Goal: Task Accomplishment & Management: Manage account settings

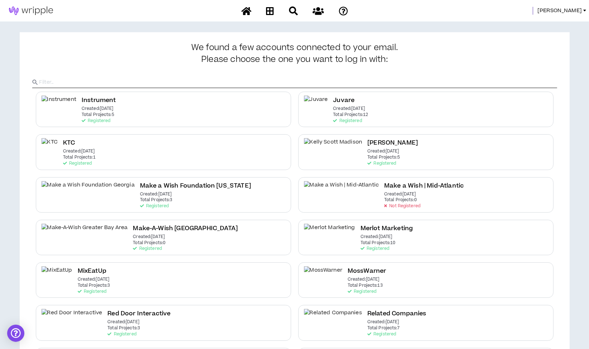
click at [572, 11] on span "Morgan" at bounding box center [559, 11] width 44 height 8
click at [466, 52] on h3 "We found a few accounts connected to your email. Please choose the one you want…" at bounding box center [294, 53] width 524 height 21
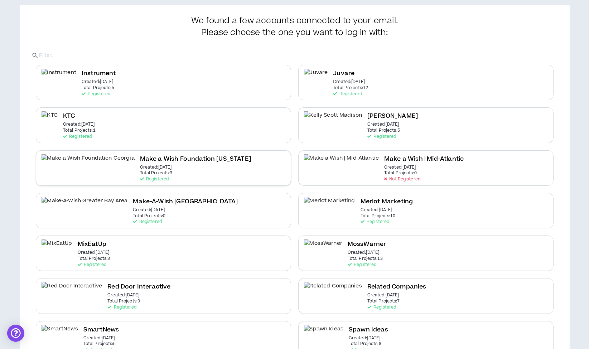
scroll to position [89, 0]
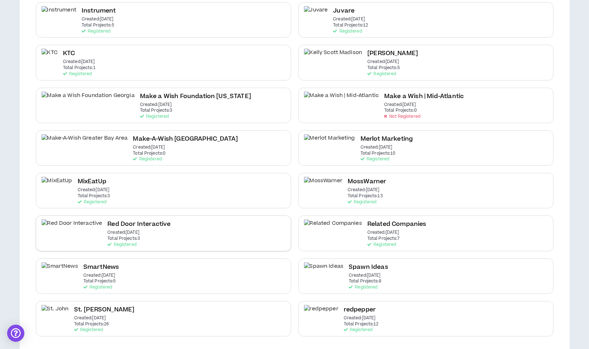
click at [141, 223] on div "Red Door Interactive Created: Jun 16 2025 Total Projects: 3 Registered" at bounding box center [163, 232] width 255 height 35
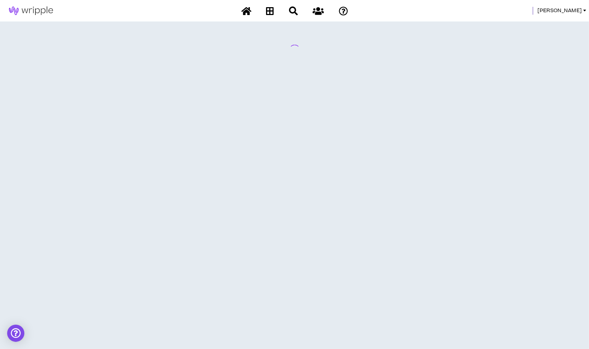
scroll to position [0, 0]
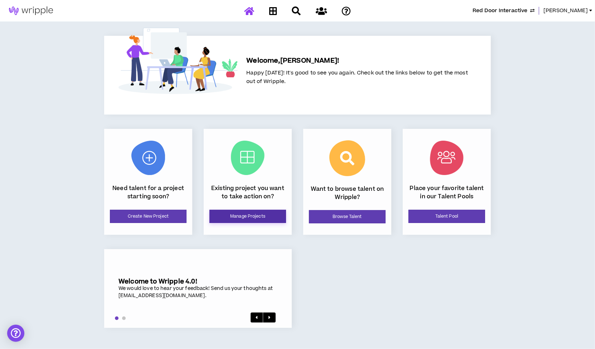
click at [233, 214] on link "Manage Projects" at bounding box center [247, 216] width 77 height 13
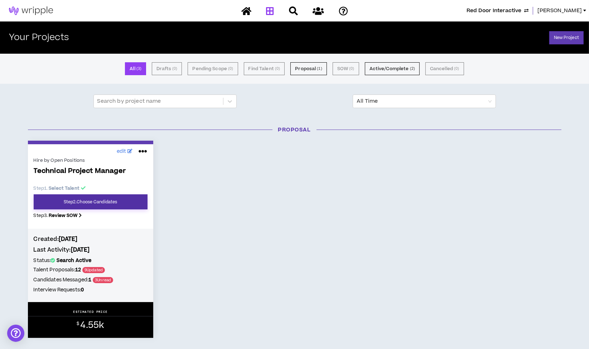
click at [103, 196] on link "Step 2 . Choose Candidates" at bounding box center [91, 201] width 114 height 15
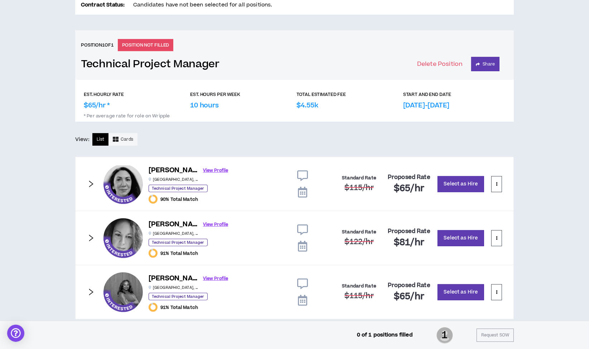
scroll to position [275, 0]
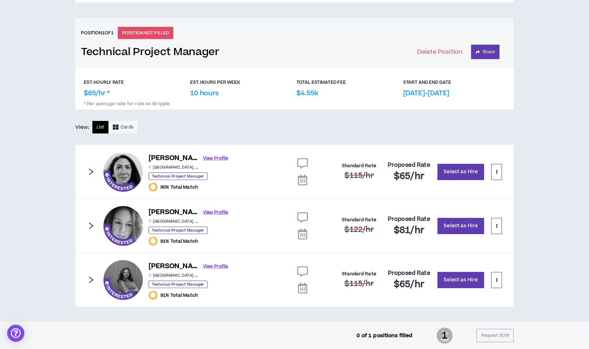
click at [304, 163] on icon at bounding box center [302, 163] width 11 height 11
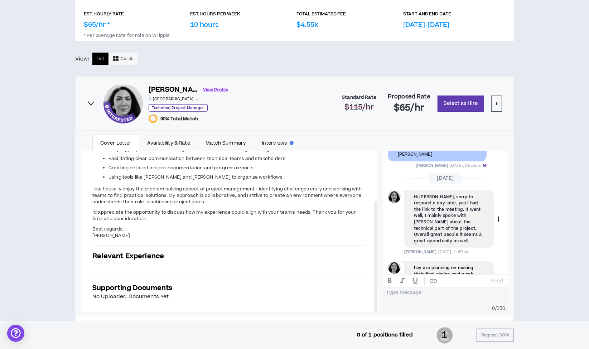
scroll to position [388, 0]
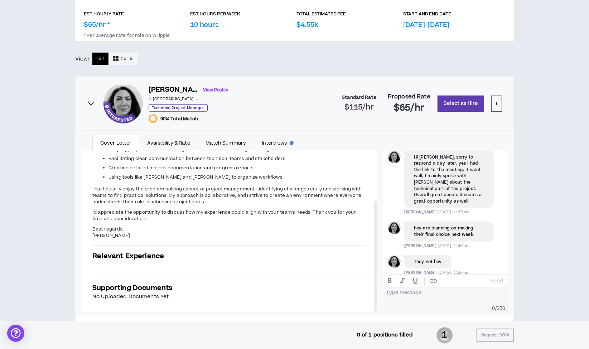
click at [425, 295] on div at bounding box center [445, 294] width 118 height 11
click at [497, 279] on p "Send" at bounding box center [496, 281] width 13 height 6
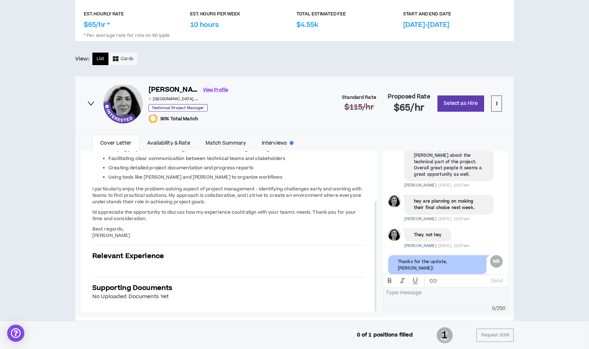
click at [91, 101] on icon "right" at bounding box center [91, 103] width 8 height 8
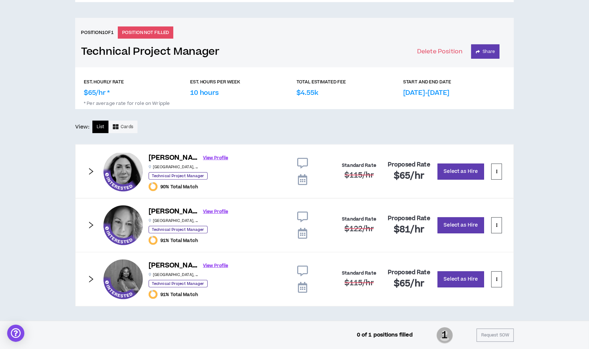
scroll to position [275, 0]
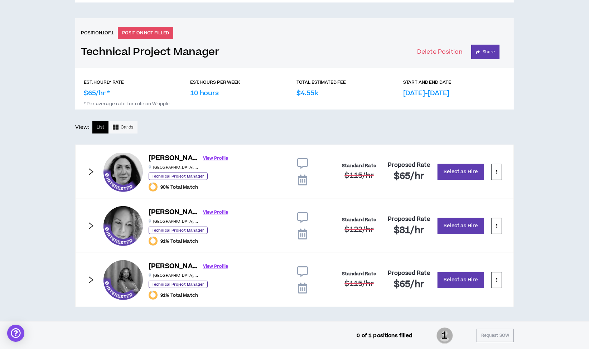
click at [303, 215] on icon at bounding box center [302, 217] width 11 height 11
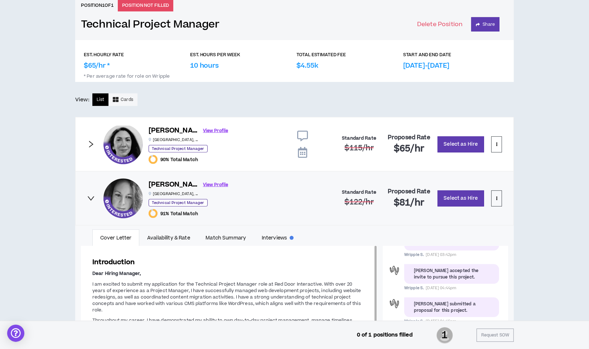
scroll to position [314, 0]
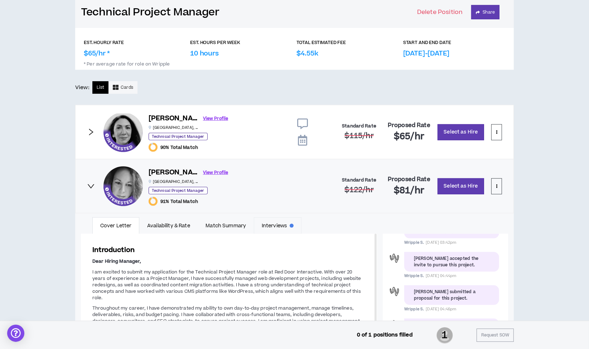
click at [280, 227] on link "Interviews" at bounding box center [278, 225] width 48 height 16
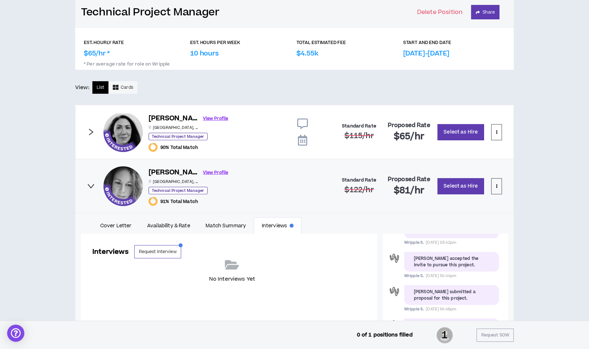
click at [93, 185] on icon "right" at bounding box center [91, 186] width 8 height 8
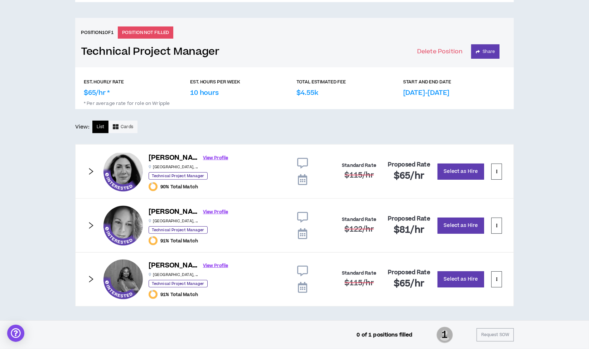
scroll to position [275, 0]
click at [304, 268] on icon at bounding box center [302, 271] width 11 height 11
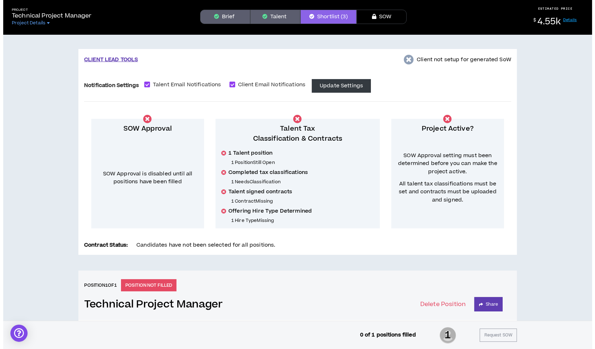
scroll to position [0, 0]
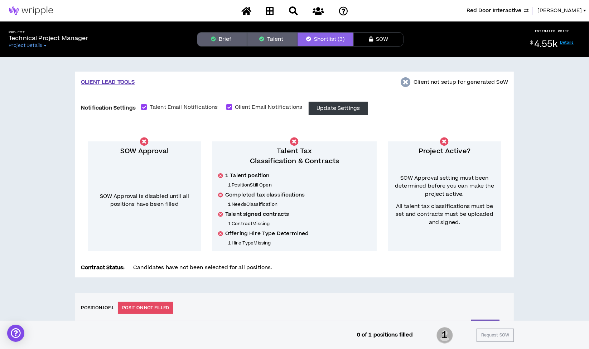
click at [212, 39] on icon "button" at bounding box center [213, 38] width 5 height 5
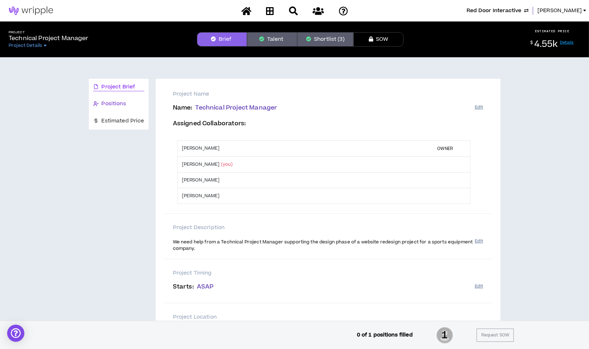
click at [122, 103] on span "Positions" at bounding box center [114, 104] width 24 height 8
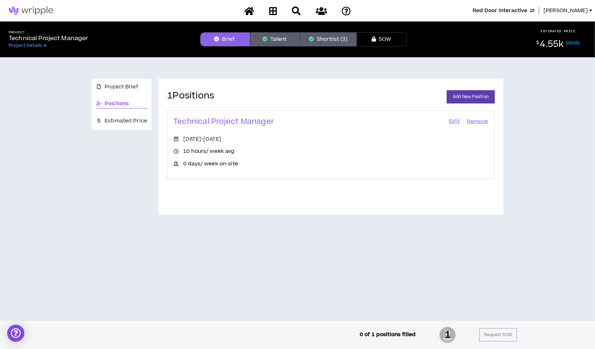
click at [455, 119] on link "Edit" at bounding box center [454, 122] width 12 height 10
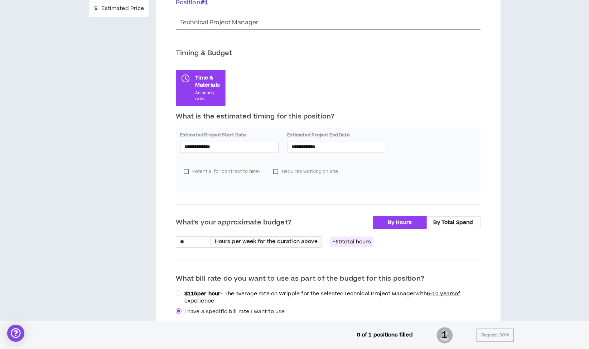
scroll to position [110, 0]
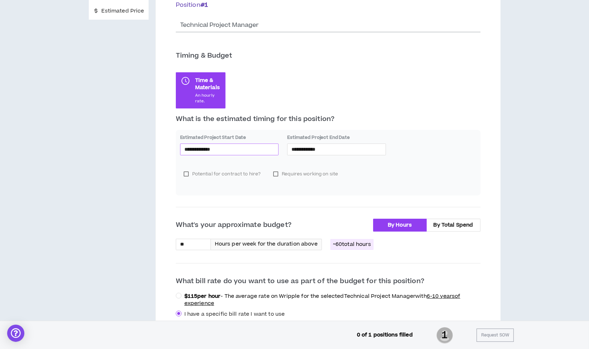
click at [218, 149] on input "**********" at bounding box center [229, 149] width 90 height 8
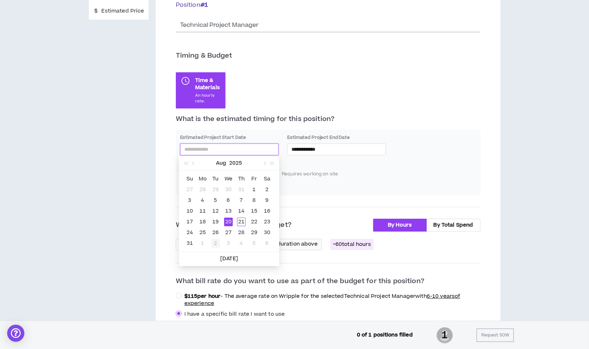
type input "**********"
click at [213, 241] on div "2" at bounding box center [215, 243] width 9 height 9
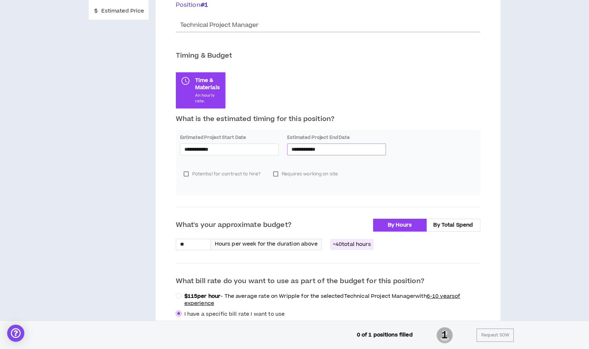
click at [301, 147] on input "**********" at bounding box center [336, 149] width 90 height 8
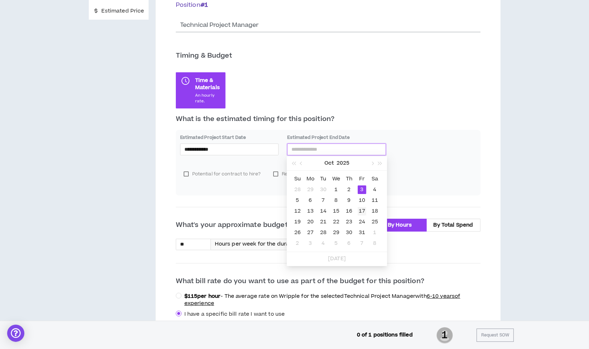
type input "**********"
click at [361, 210] on div "17" at bounding box center [361, 211] width 9 height 9
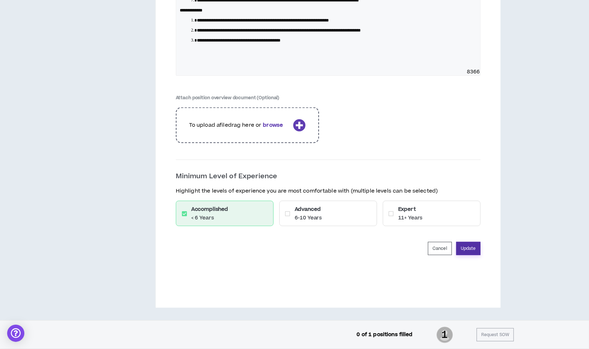
click at [477, 247] on button "Update" at bounding box center [468, 248] width 24 height 13
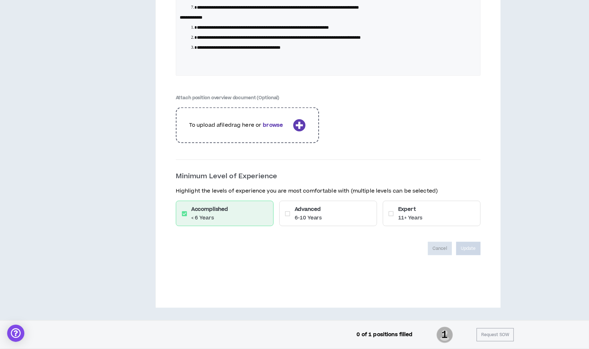
scroll to position [1169, 0]
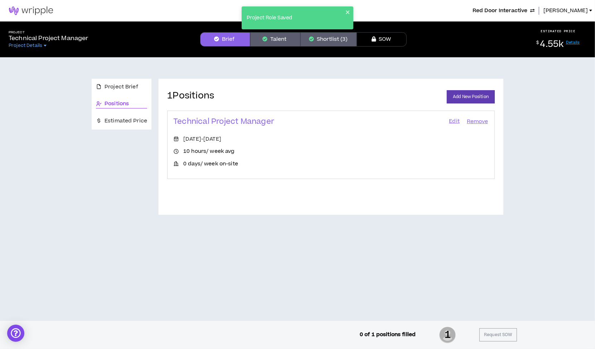
click at [455, 122] on link "Edit" at bounding box center [454, 122] width 12 height 10
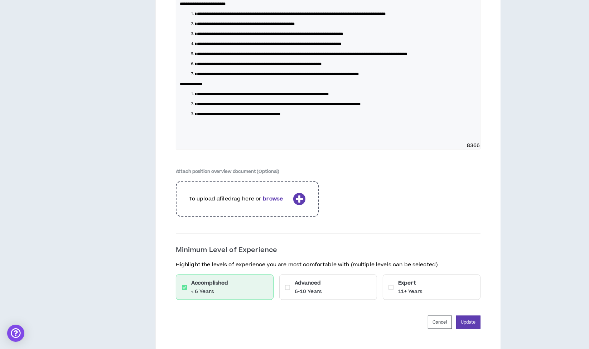
scroll to position [1193, 0]
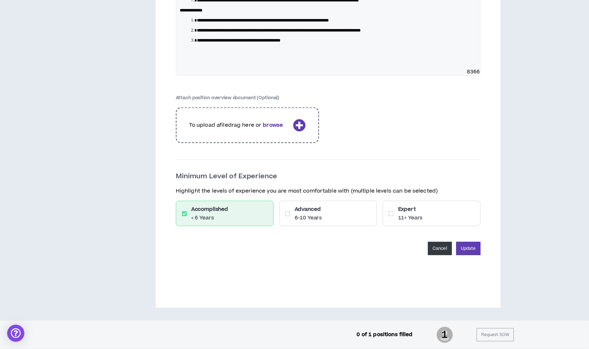
click at [450, 249] on button "Cancel" at bounding box center [440, 248] width 24 height 13
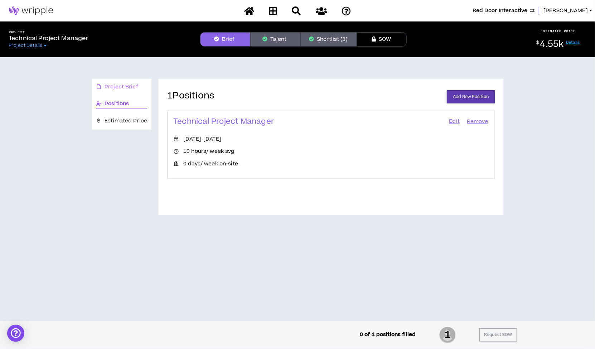
click at [126, 80] on div "Project Brief" at bounding box center [122, 87] width 60 height 17
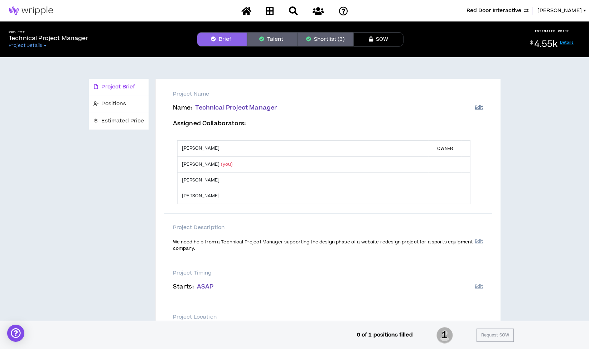
click at [477, 105] on button "Edit" at bounding box center [478, 108] width 8 height 12
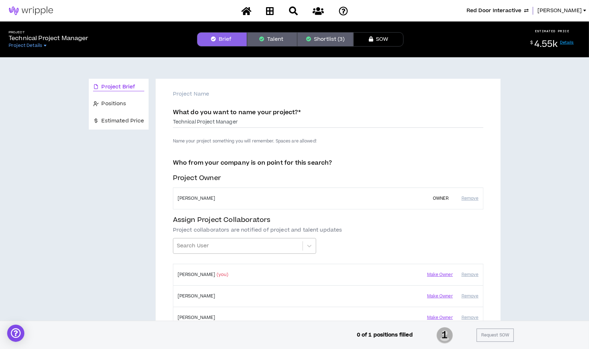
click at [250, 241] on div at bounding box center [238, 246] width 122 height 12
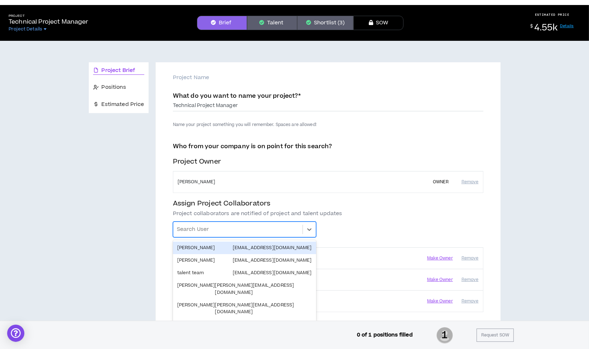
scroll to position [17, 0]
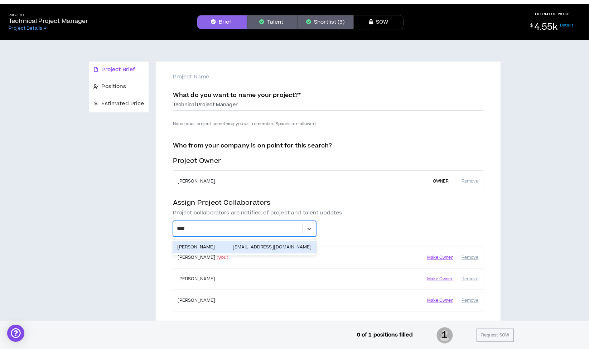
type input "*****"
click at [253, 244] on div "Kiran Bhandari kiran@wripple.com" at bounding box center [244, 247] width 135 height 7
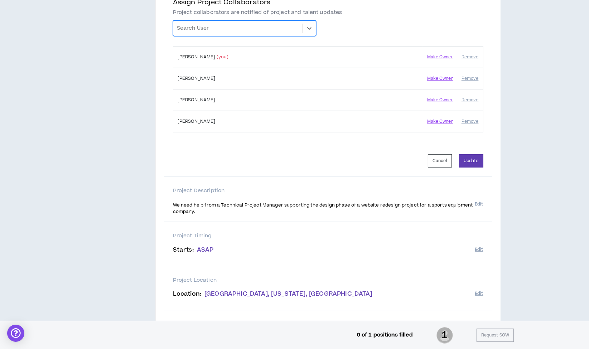
scroll to position [255, 0]
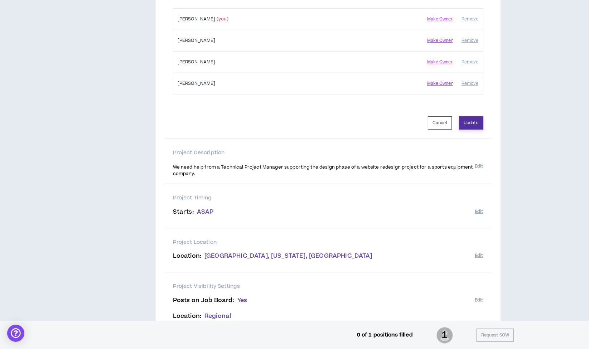
click at [475, 125] on button "Update" at bounding box center [471, 122] width 24 height 13
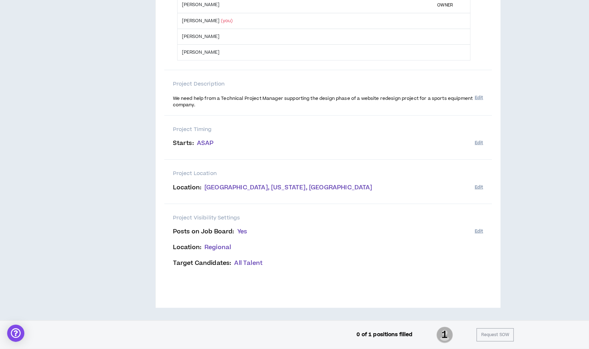
scroll to position [158, 0]
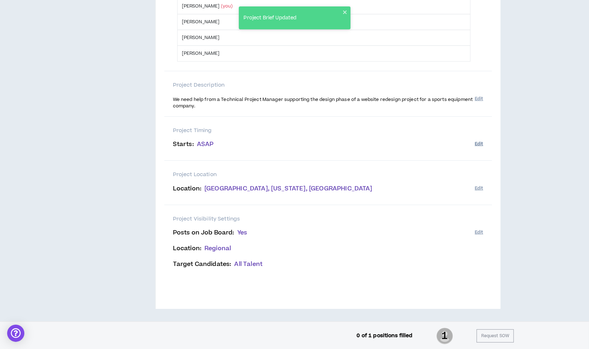
click at [481, 142] on button "Edit" at bounding box center [478, 144] width 8 height 12
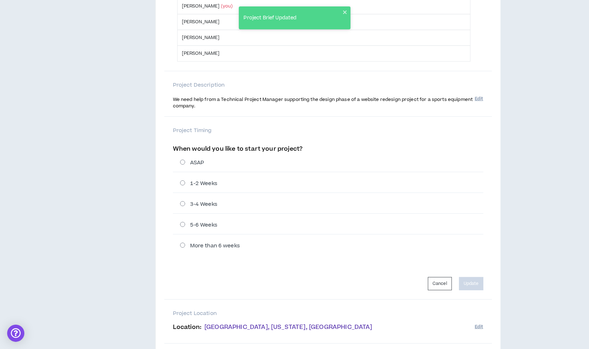
click at [180, 181] on label "1-2 Weeks" at bounding box center [331, 184] width 303 height 8
radio input "****"
click at [472, 280] on button "Update" at bounding box center [471, 283] width 24 height 13
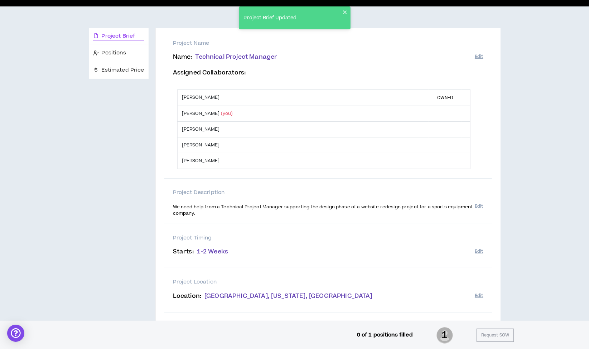
scroll to position [0, 0]
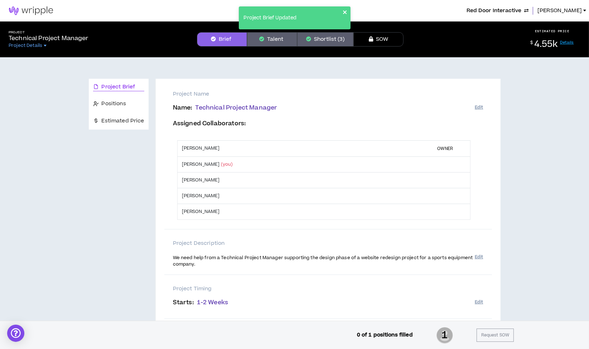
drag, startPoint x: 346, startPoint y: 11, endPoint x: 413, endPoint y: 17, distance: 66.8
click at [346, 11] on icon "close" at bounding box center [344, 12] width 5 height 6
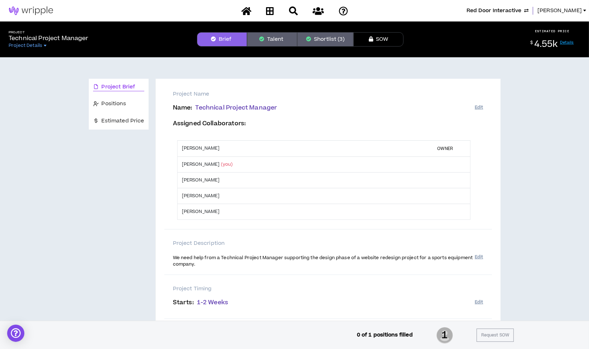
click at [561, 7] on span "Morgan" at bounding box center [559, 11] width 44 height 8
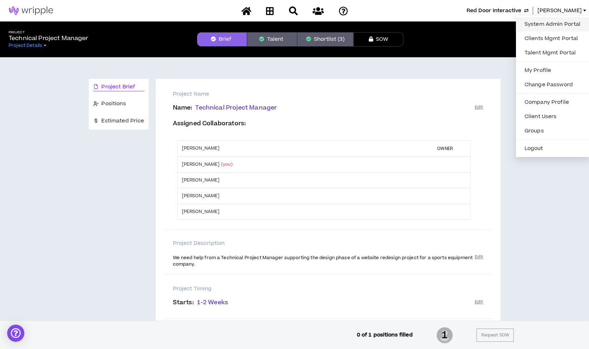
click at [555, 25] on link "System Admin Portal" at bounding box center [552, 24] width 65 height 11
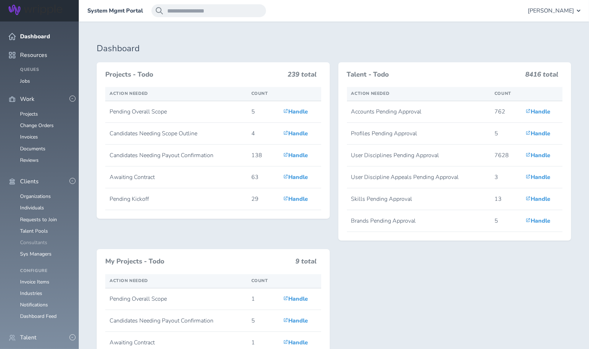
click at [43, 239] on link "Consultants" at bounding box center [33, 242] width 27 height 7
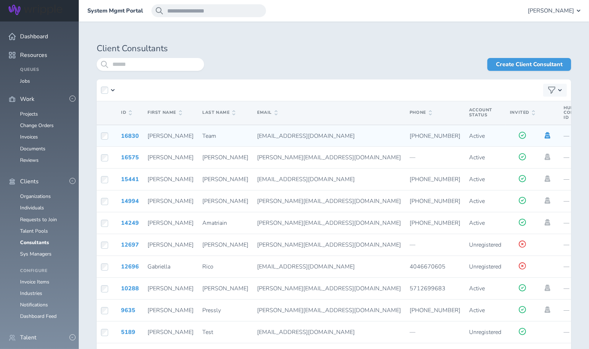
click at [543, 135] on icon at bounding box center [547, 135] width 8 height 6
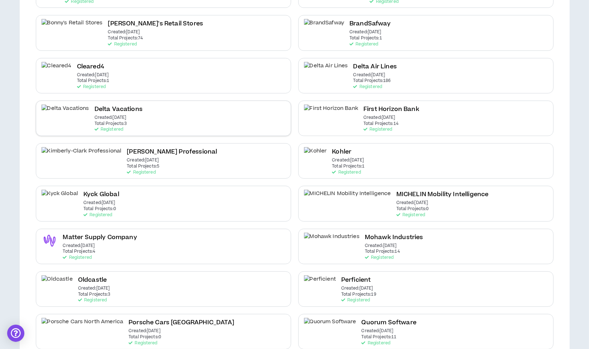
scroll to position [159, 0]
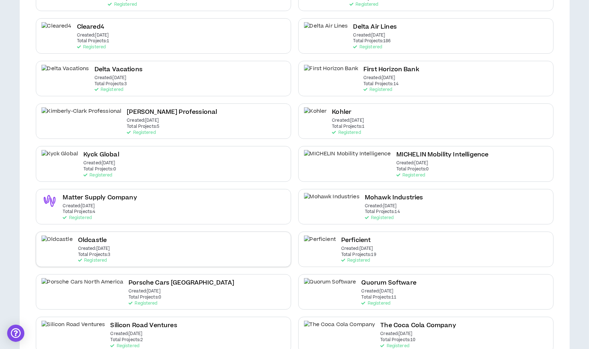
click at [119, 245] on div "Oldcastle Created: [DATE] Total Projects: 3 Registered" at bounding box center [163, 248] width 255 height 35
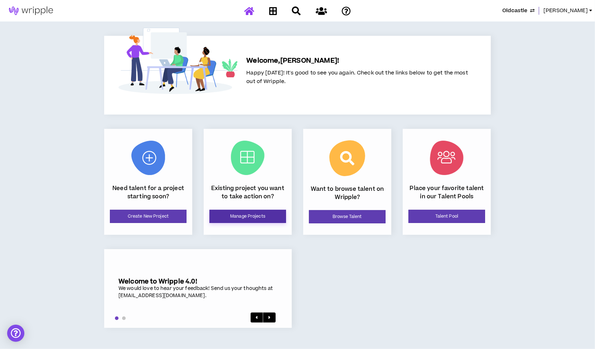
click at [261, 213] on link "Manage Projects" at bounding box center [247, 216] width 77 height 13
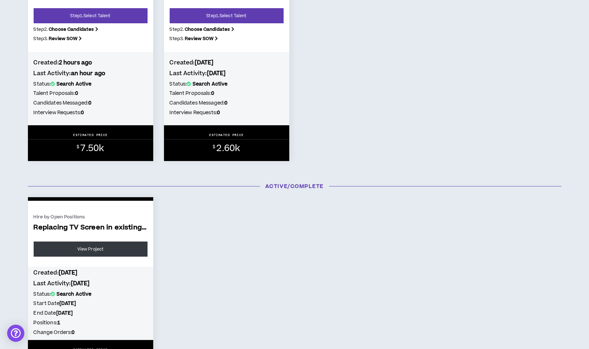
scroll to position [40, 0]
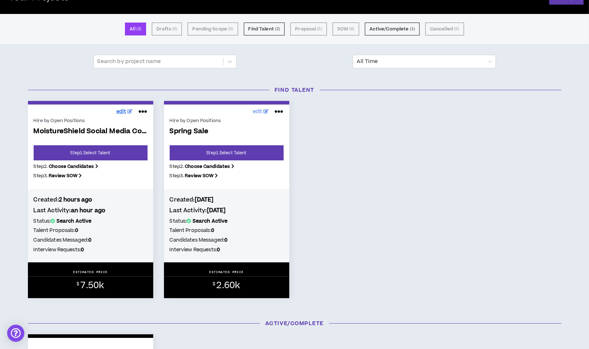
click at [123, 113] on span "edit" at bounding box center [121, 112] width 10 height 8
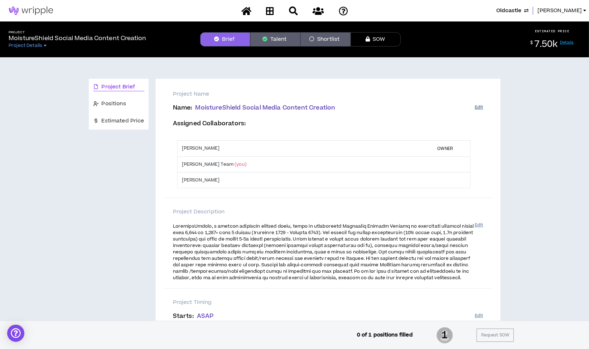
click at [479, 106] on button "Edit" at bounding box center [478, 108] width 8 height 12
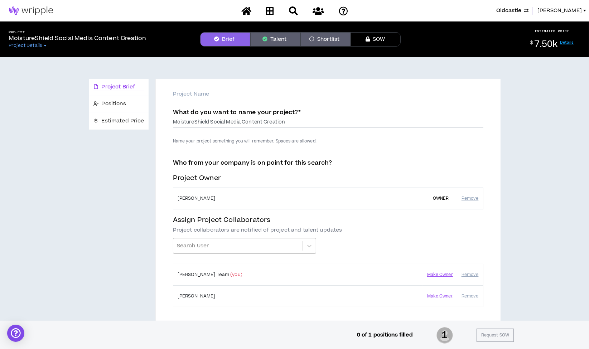
click at [240, 243] on div at bounding box center [238, 246] width 122 height 12
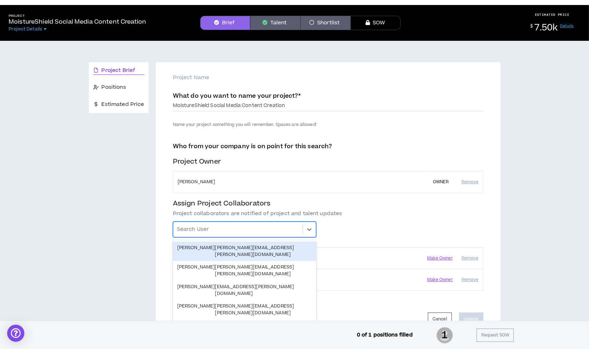
scroll to position [17, 0]
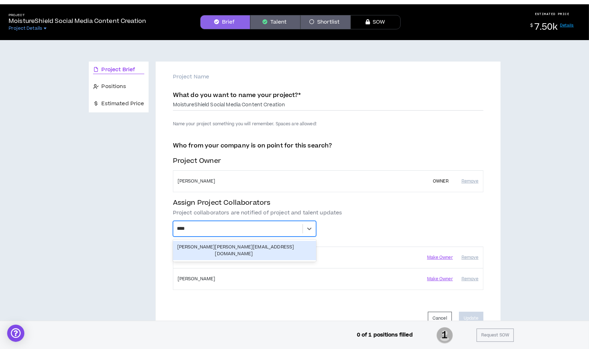
type input "*****"
click at [219, 248] on div "[PERSON_NAME] [PERSON_NAME][EMAIL_ADDRESS][DOMAIN_NAME]" at bounding box center [244, 251] width 135 height 14
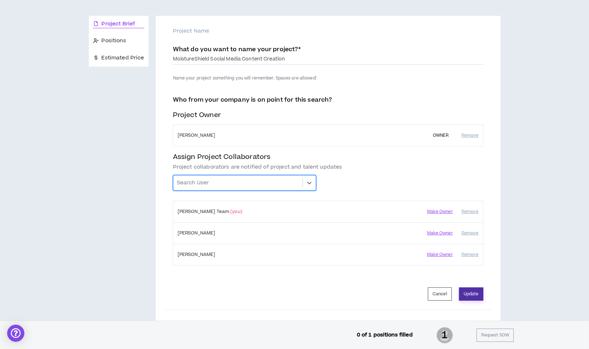
scroll to position [97, 0]
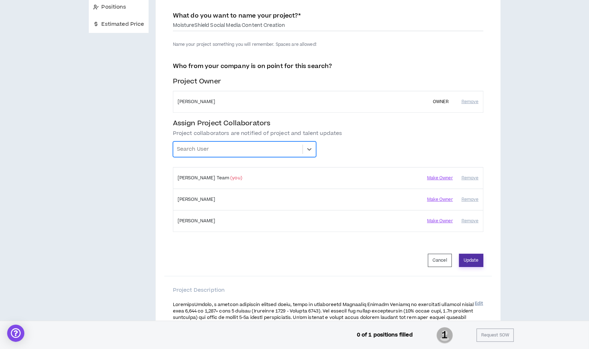
click at [475, 258] on button "Update" at bounding box center [471, 260] width 24 height 13
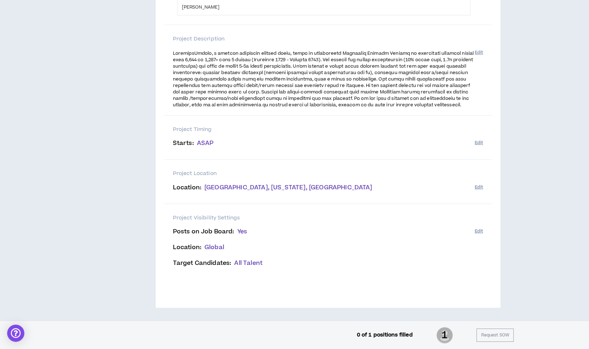
scroll to position [35, 0]
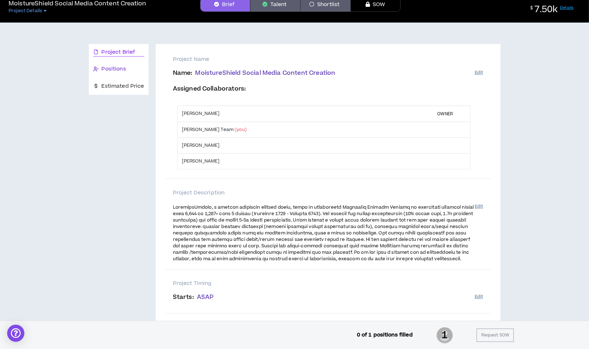
click at [102, 66] on span "Positions" at bounding box center [114, 69] width 24 height 8
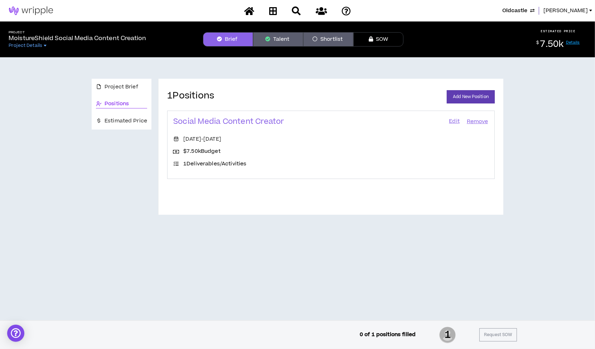
click at [453, 119] on link "Edit" at bounding box center [454, 122] width 12 height 10
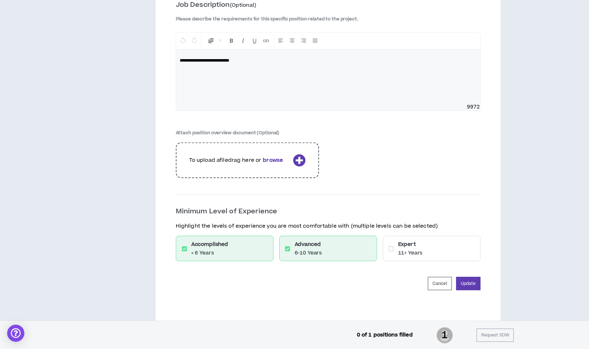
scroll to position [1126, 0]
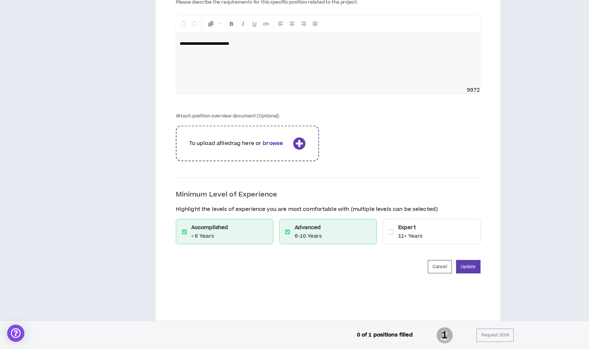
click at [426, 273] on div "Cancel Update" at bounding box center [328, 266] width 304 height 13
click at [439, 273] on button "Cancel" at bounding box center [440, 266] width 24 height 13
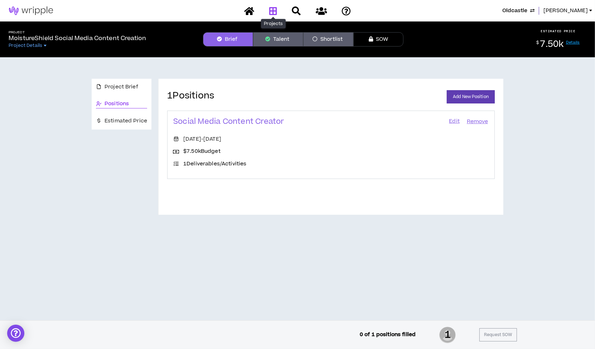
click at [274, 10] on icon at bounding box center [273, 10] width 8 height 9
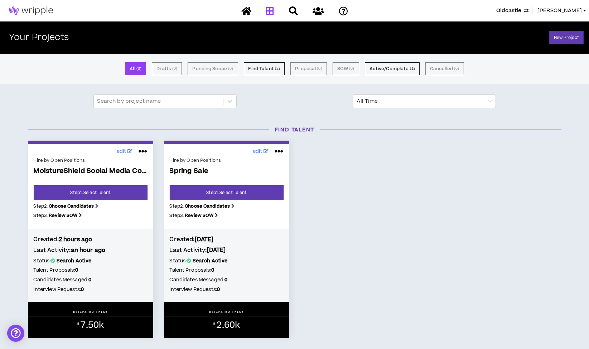
click at [512, 10] on span "Oldcastle" at bounding box center [508, 11] width 25 height 8
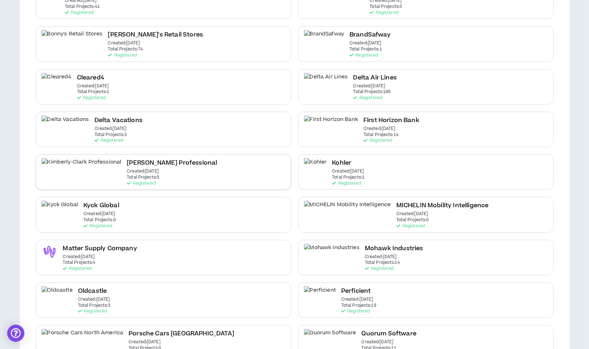
scroll to position [159, 0]
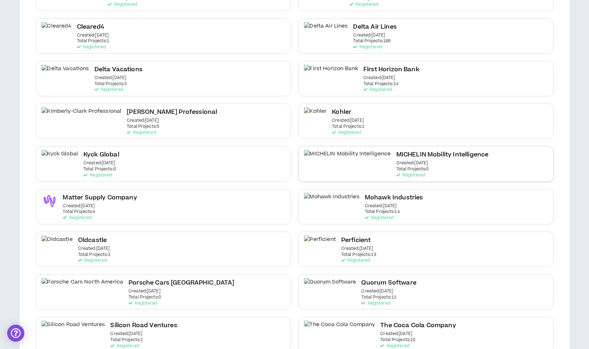
click at [396, 158] on h2 "MICHELIN Mobility Intelligence" at bounding box center [442, 155] width 92 height 10
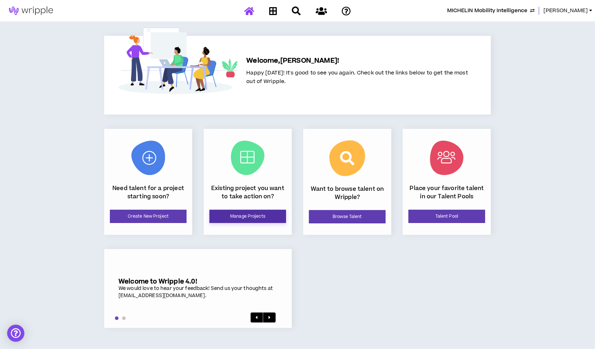
click at [258, 215] on link "Manage Projects" at bounding box center [247, 216] width 77 height 13
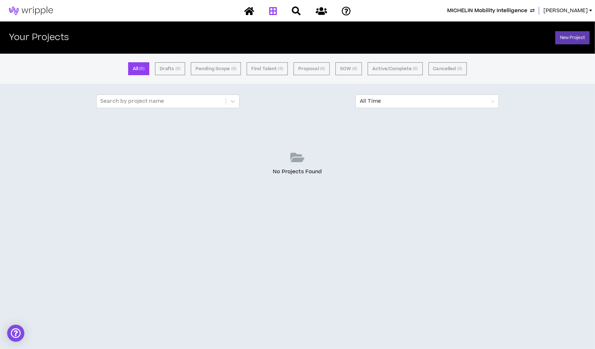
click at [274, 9] on div at bounding box center [297, 11] width 125 height 13
click at [249, 11] on icon at bounding box center [249, 10] width 10 height 9
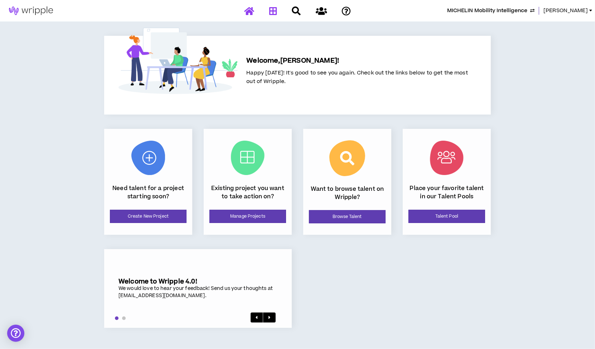
click at [274, 14] on icon at bounding box center [273, 10] width 8 height 9
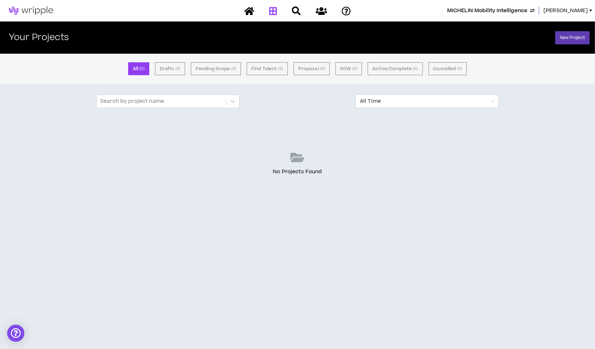
click at [516, 6] on div "MICHELIN Mobility Intelligence [PERSON_NAME]" at bounding box center [297, 10] width 595 height 21
click at [499, 10] on span "MICHELIN Mobility Intelligence" at bounding box center [487, 11] width 80 height 8
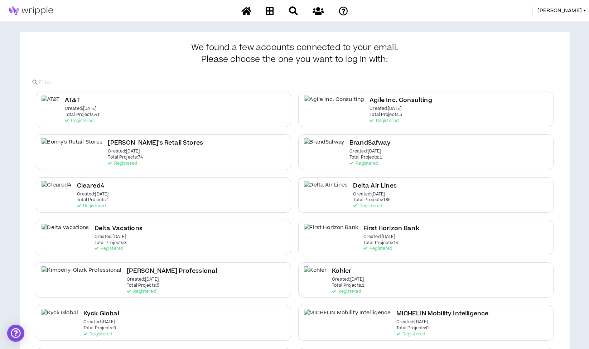
click at [364, 152] on p "Created: [DATE]" at bounding box center [365, 151] width 32 height 5
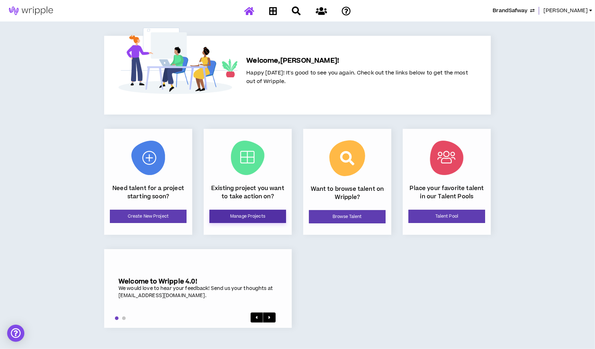
click at [274, 219] on link "Manage Projects" at bounding box center [247, 216] width 77 height 13
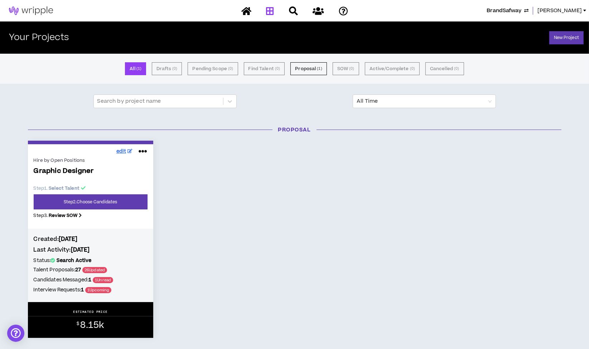
click at [124, 149] on span "edit" at bounding box center [121, 152] width 10 height 8
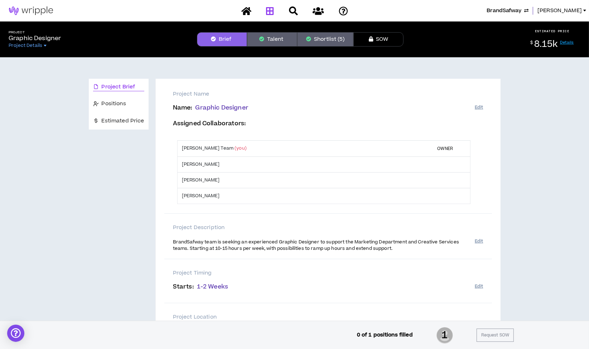
click at [273, 15] on icon at bounding box center [270, 10] width 8 height 9
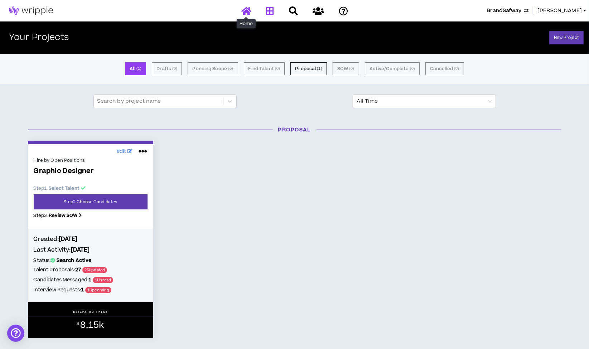
click at [245, 9] on icon at bounding box center [246, 10] width 10 height 9
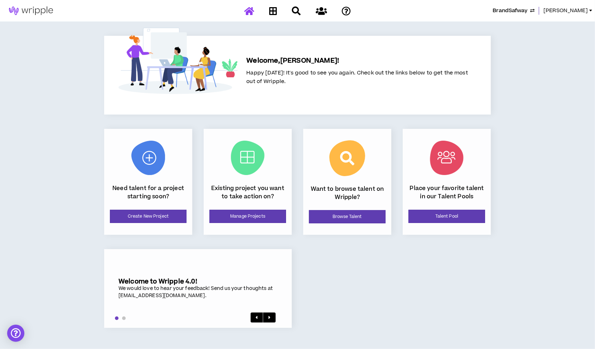
click at [509, 10] on span "BrandSafway" at bounding box center [509, 11] width 35 height 8
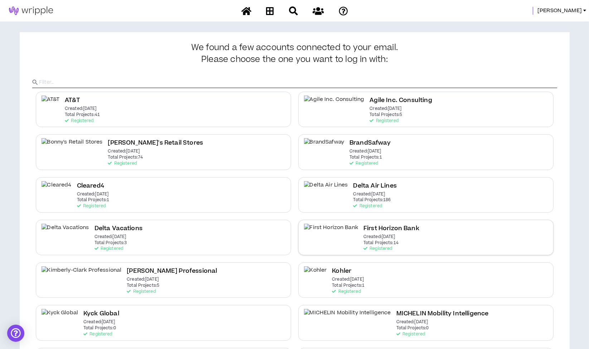
scroll to position [159, 0]
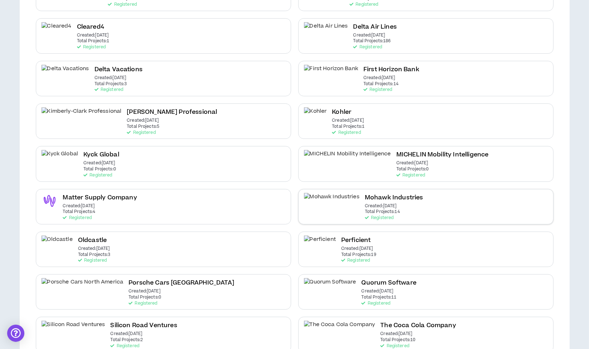
click at [406, 202] on div "Mohawk Industries Created: [DATE] Total Projects: 14 Registered" at bounding box center [425, 206] width 255 height 35
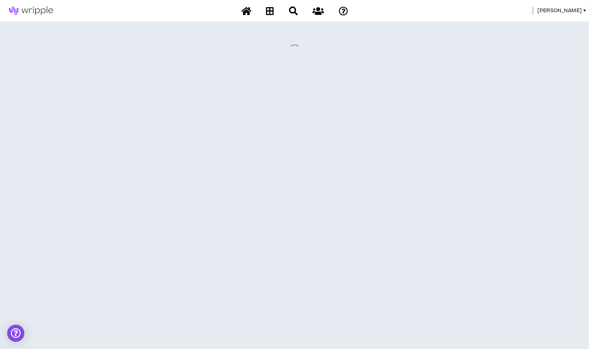
scroll to position [0, 0]
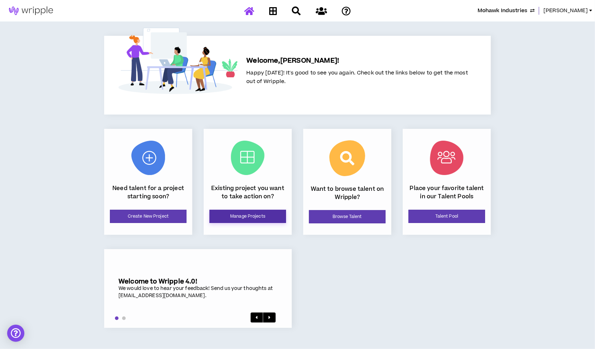
click at [239, 219] on link "Manage Projects" at bounding box center [247, 216] width 77 height 13
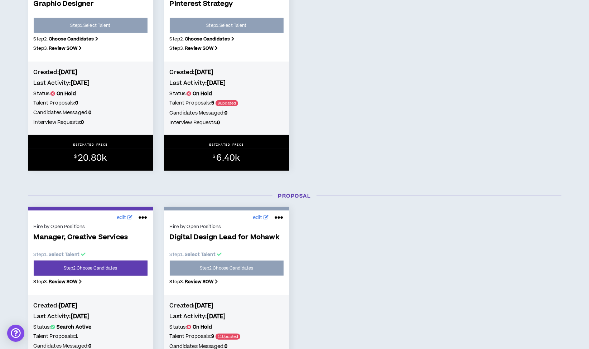
scroll to position [477, 0]
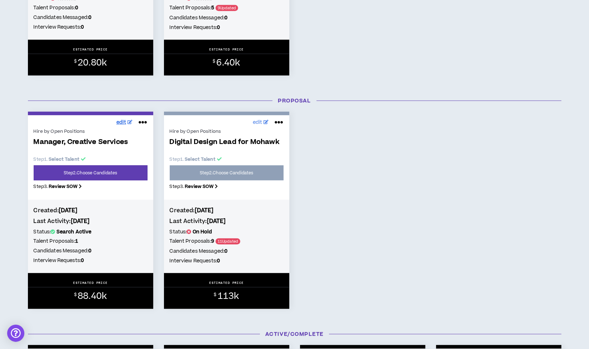
click at [121, 121] on span "edit" at bounding box center [121, 123] width 10 height 8
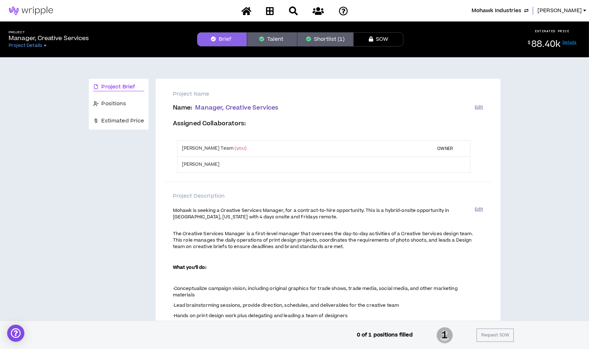
click at [279, 36] on button "Talent" at bounding box center [272, 39] width 50 height 14
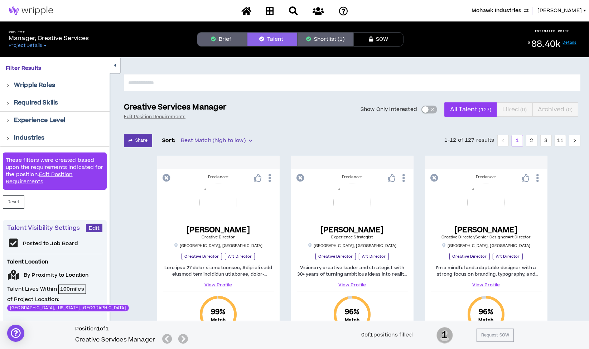
click at [433, 109] on span "button" at bounding box center [432, 110] width 4 height 8
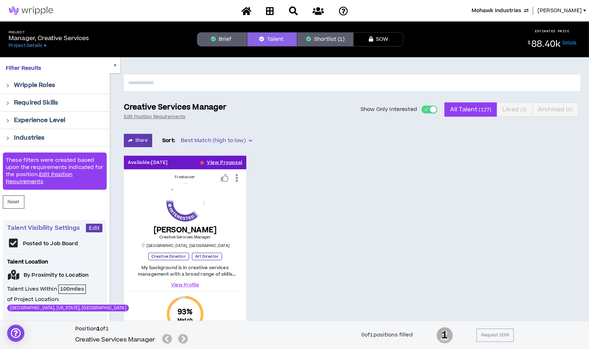
click at [425, 108] on span "button" at bounding box center [426, 110] width 4 height 8
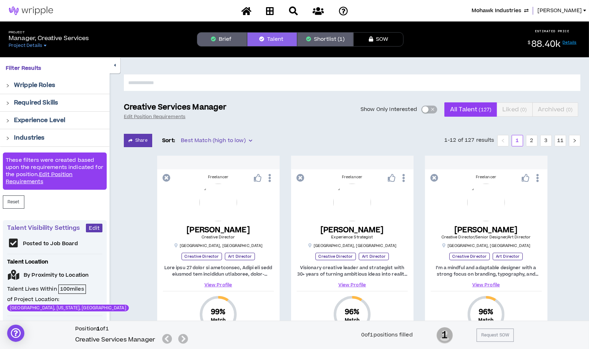
click at [223, 41] on button "Brief" at bounding box center [222, 39] width 50 height 14
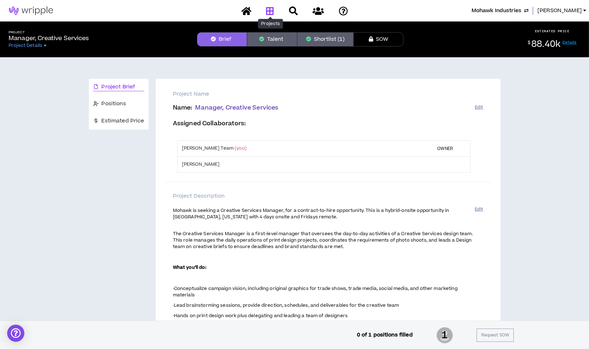
click at [270, 11] on icon at bounding box center [270, 10] width 8 height 9
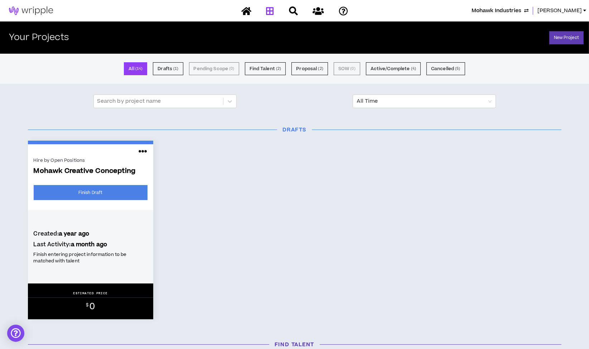
click at [518, 9] on span "Mohawk Industries" at bounding box center [496, 11] width 50 height 8
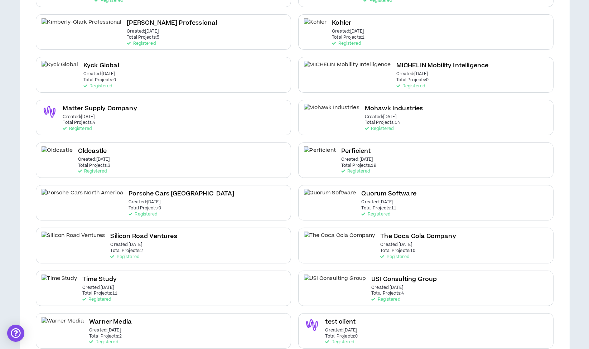
scroll to position [259, 0]
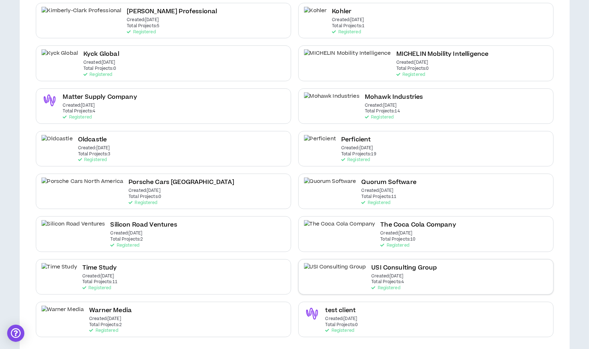
click at [384, 275] on div "USI Consulting Group Created: [DATE] Total Projects: 4 Registered" at bounding box center [403, 277] width 65 height 28
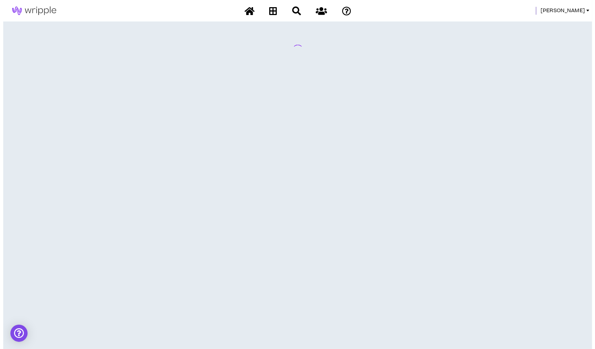
scroll to position [0, 0]
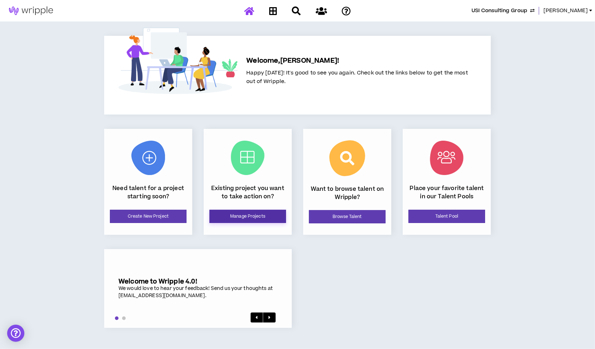
click at [240, 217] on link "Manage Projects" at bounding box center [247, 216] width 77 height 13
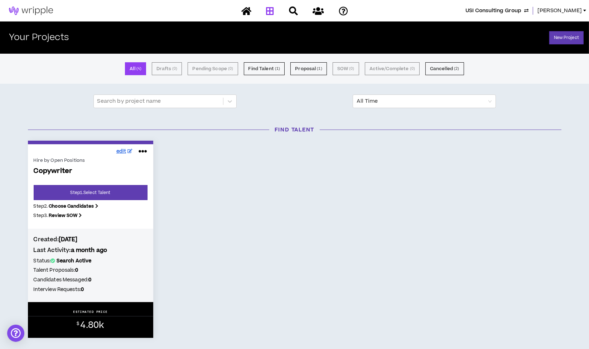
click at [126, 149] on span "edit" at bounding box center [121, 152] width 10 height 8
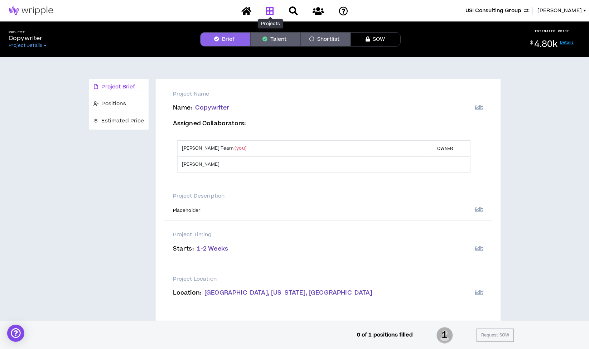
click at [270, 11] on icon at bounding box center [270, 10] width 8 height 9
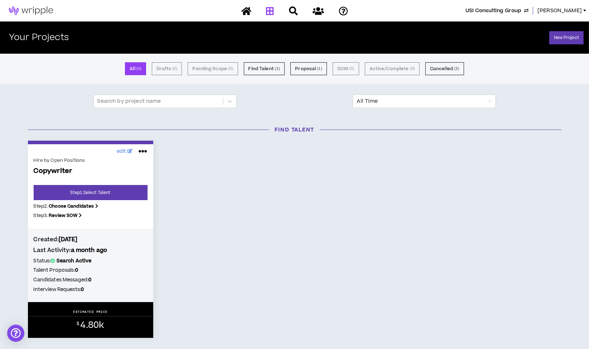
click at [517, 10] on span "USI Consulting Group" at bounding box center [493, 11] width 56 height 8
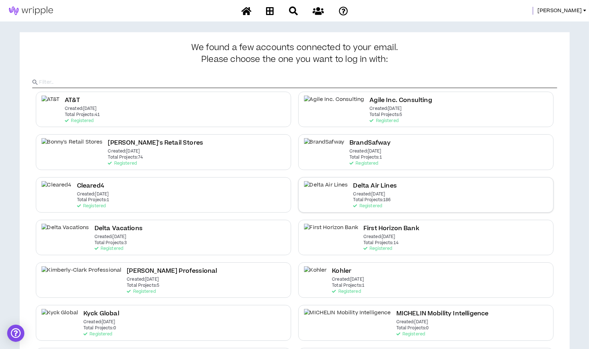
click at [371, 191] on div "Delta Air Lines Created: [DATE] Total Projects: 186 Registered" at bounding box center [425, 194] width 255 height 35
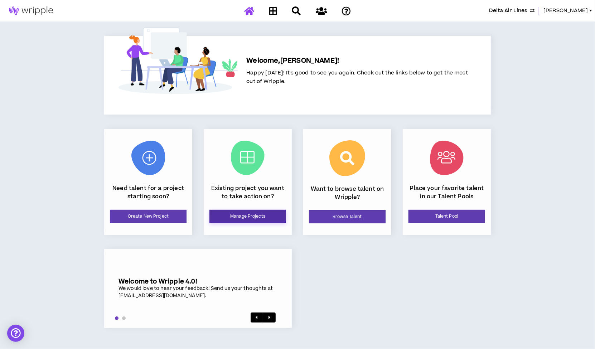
click at [229, 210] on link "Manage Projects" at bounding box center [247, 216] width 77 height 13
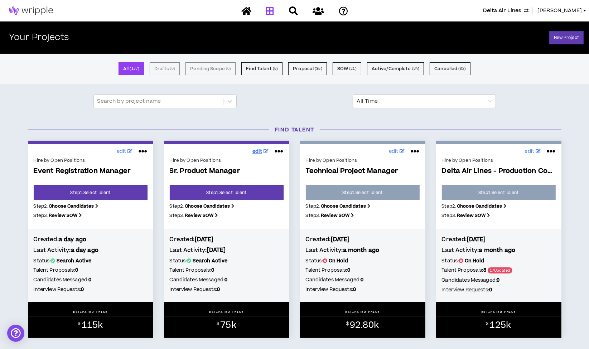
click at [256, 151] on span "edit" at bounding box center [257, 152] width 10 height 8
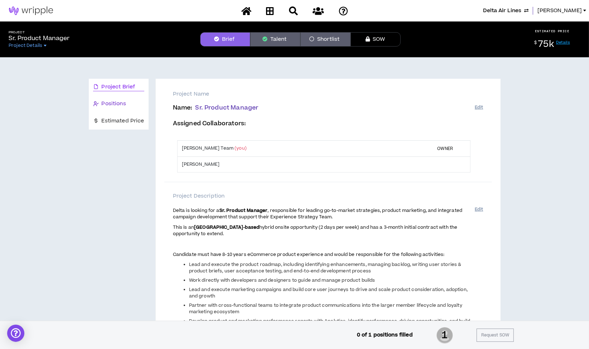
click at [129, 107] on div "Positions" at bounding box center [118, 104] width 51 height 8
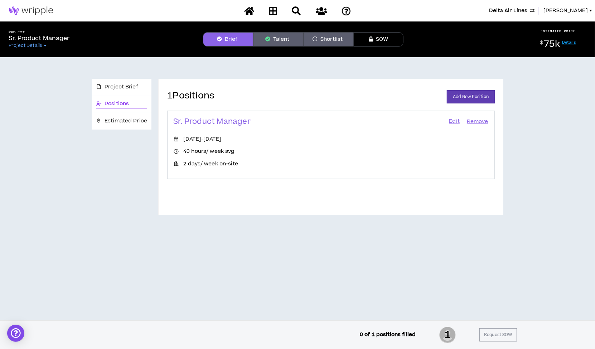
click at [456, 121] on link "Edit" at bounding box center [454, 122] width 12 height 10
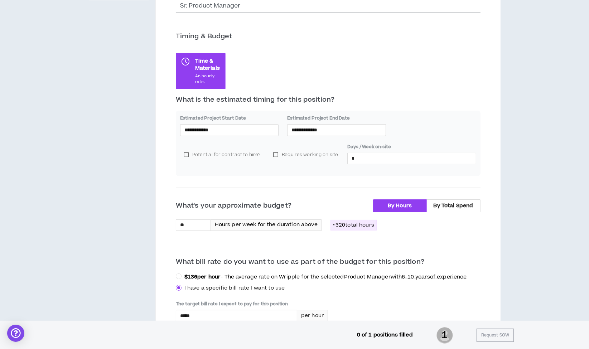
scroll to position [125, 0]
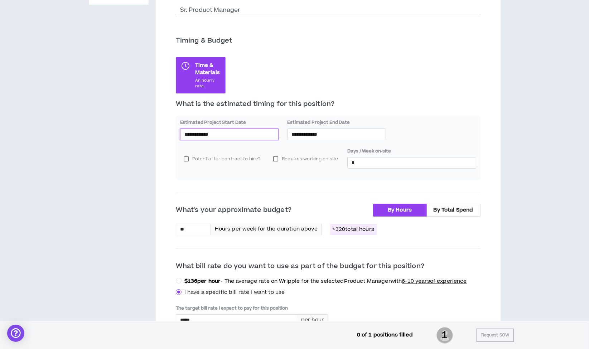
click at [215, 132] on input "**********" at bounding box center [229, 134] width 90 height 8
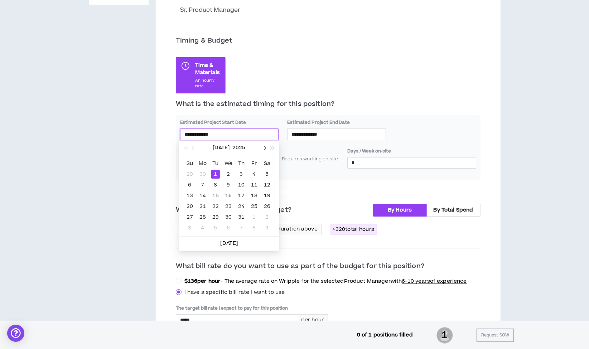
click at [263, 146] on button "button" at bounding box center [264, 148] width 8 height 14
type input "**********"
click at [214, 225] on div "2" at bounding box center [215, 228] width 9 height 9
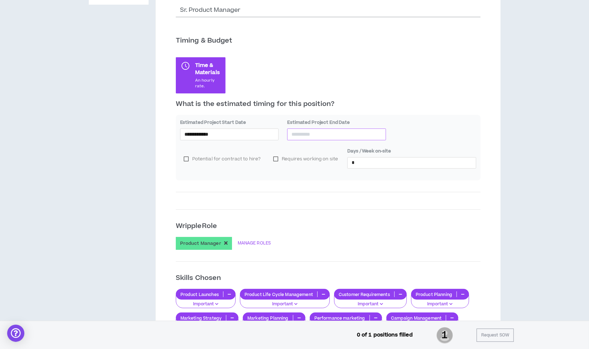
click at [308, 133] on input at bounding box center [336, 134] width 90 height 8
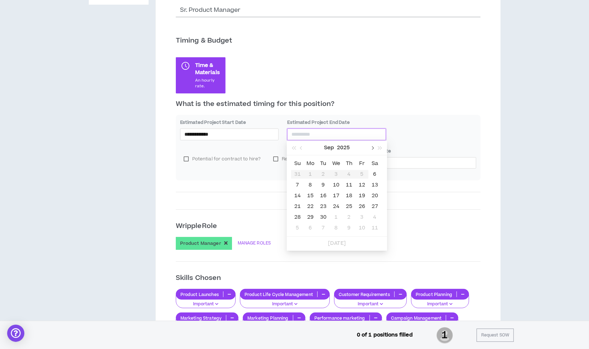
click at [373, 147] on button "button" at bounding box center [372, 148] width 8 height 14
click at [373, 149] on button "button" at bounding box center [372, 148] width 8 height 14
type input "**********"
click at [339, 215] on div "31" at bounding box center [336, 217] width 9 height 9
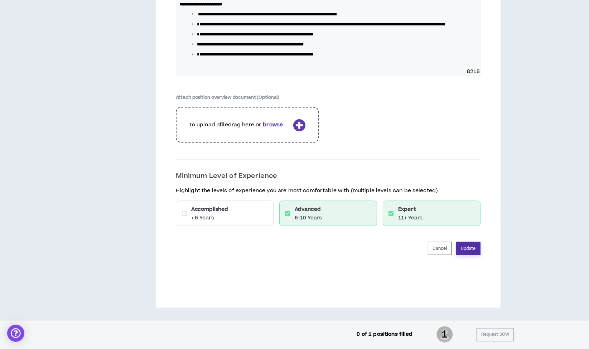
click at [473, 248] on button "Update" at bounding box center [468, 248] width 24 height 13
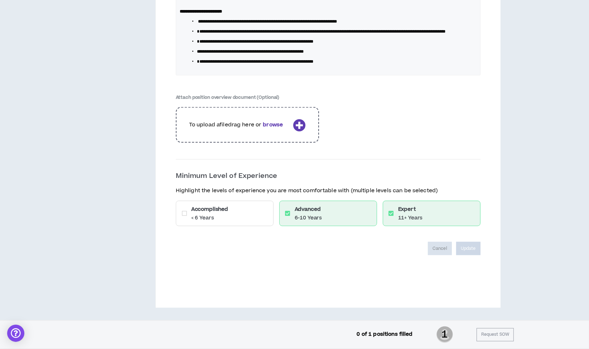
scroll to position [1361, 0]
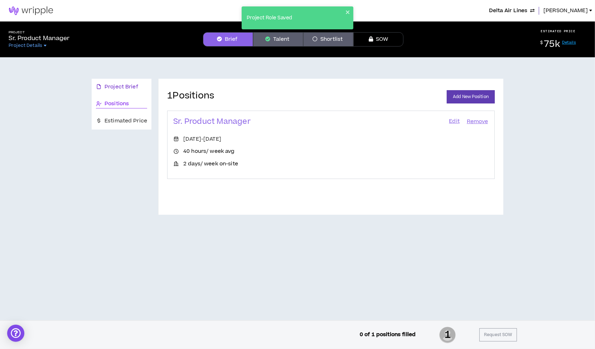
click at [137, 88] on span "Project Brief" at bounding box center [121, 87] width 34 height 8
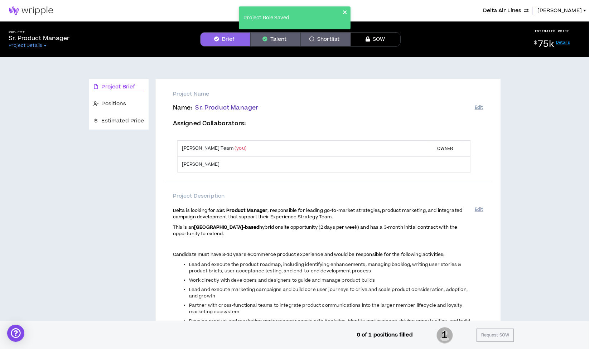
click at [346, 11] on icon "close" at bounding box center [345, 12] width 4 height 4
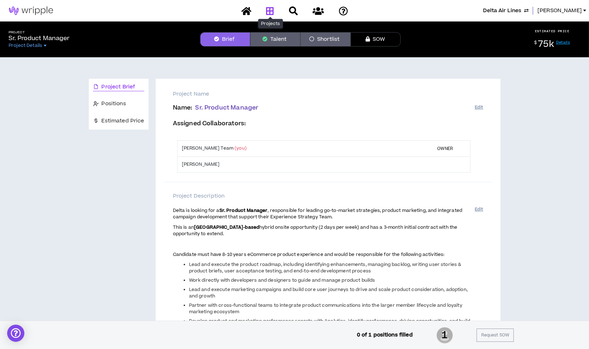
click at [270, 9] on icon at bounding box center [270, 10] width 8 height 9
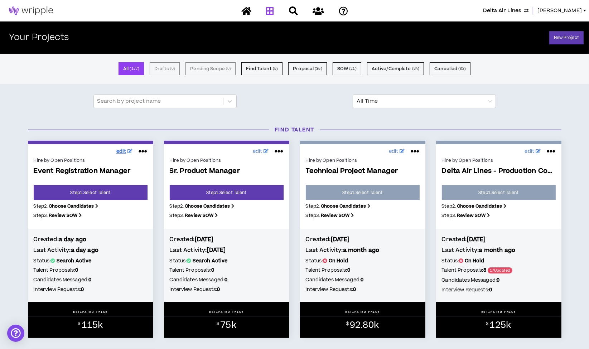
click at [121, 150] on span "edit" at bounding box center [121, 152] width 10 height 8
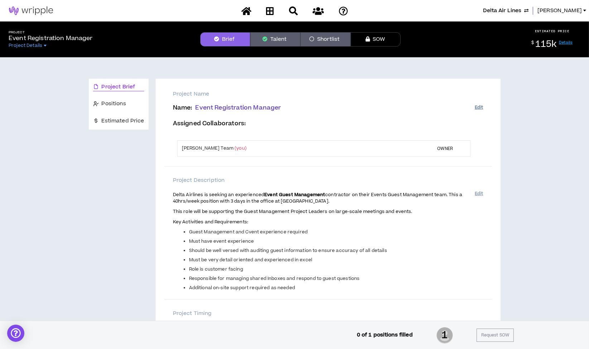
click at [477, 108] on button "Edit" at bounding box center [478, 108] width 8 height 12
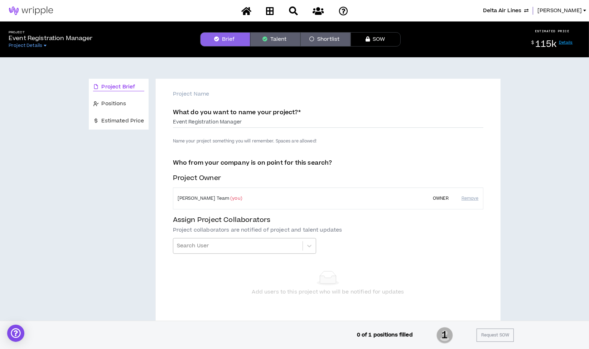
click at [209, 244] on div at bounding box center [238, 246] width 122 height 12
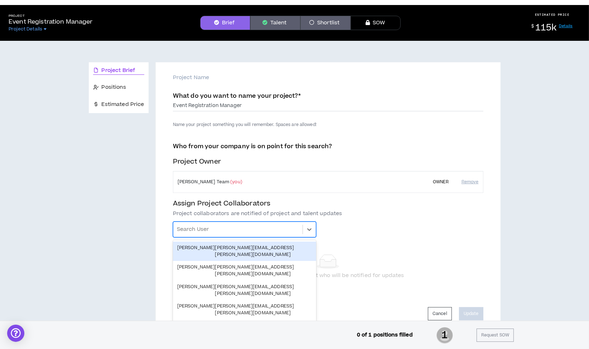
scroll to position [17, 0]
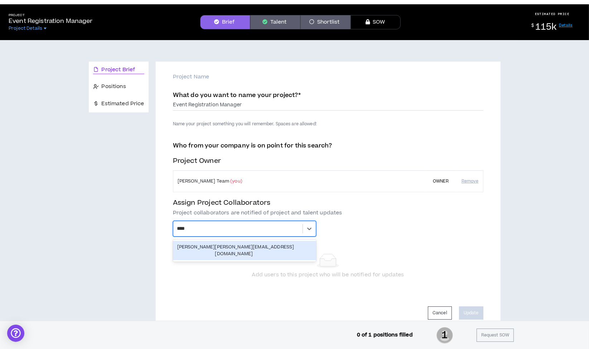
type input "*****"
click at [209, 244] on div "[PERSON_NAME]" at bounding box center [196, 251] width 38 height 14
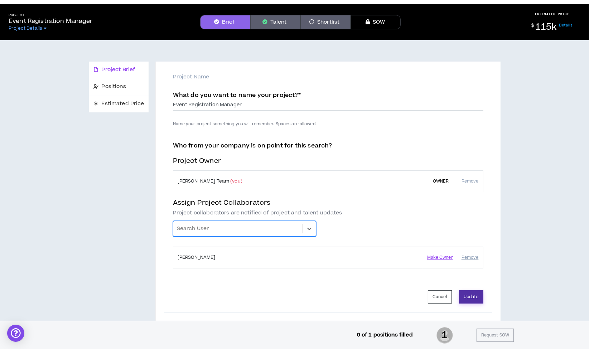
click at [465, 298] on button "Update" at bounding box center [471, 296] width 24 height 13
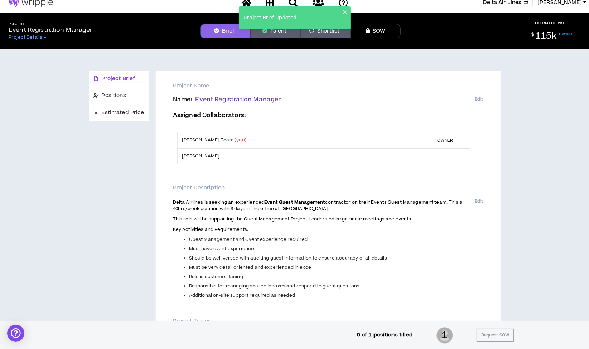
scroll to position [0, 0]
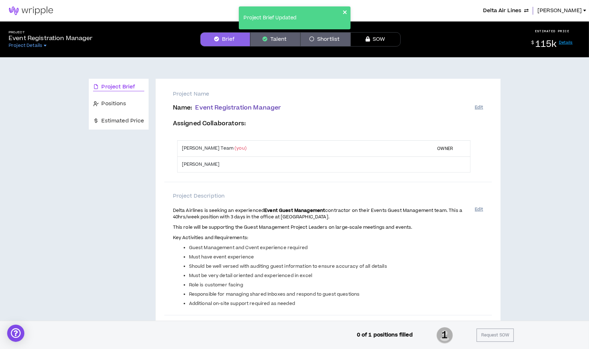
click at [344, 11] on icon "close" at bounding box center [345, 12] width 4 height 4
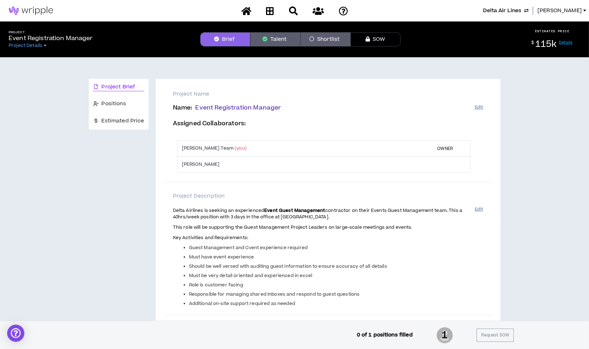
click at [272, 12] on div "Project Brief Updated" at bounding box center [294, 20] width 114 height 31
click at [271, 11] on icon at bounding box center [270, 10] width 8 height 9
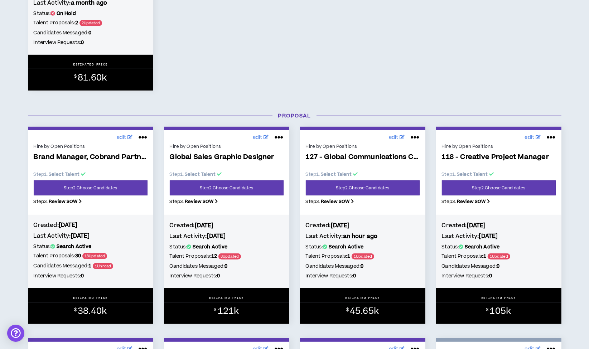
scroll to position [477, 0]
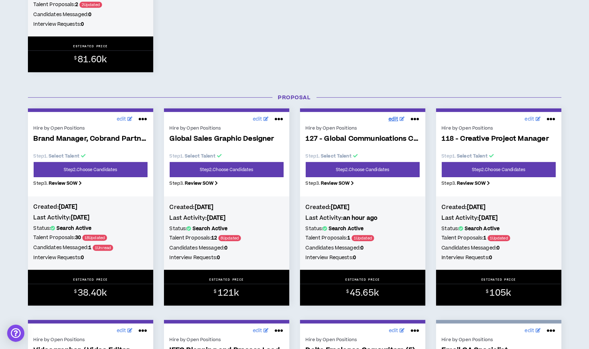
click at [391, 119] on span "edit" at bounding box center [393, 120] width 10 height 8
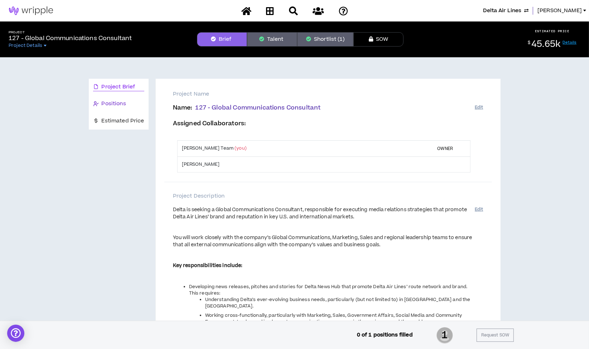
click at [123, 104] on span "Positions" at bounding box center [114, 104] width 24 height 8
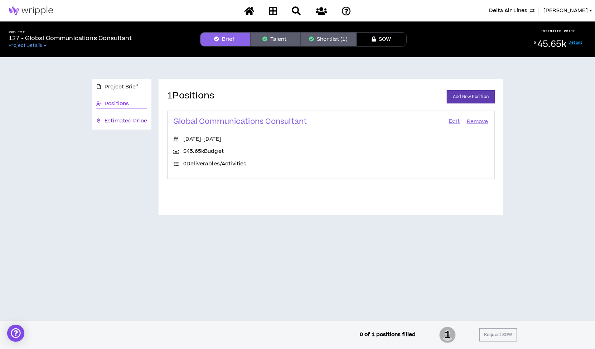
click at [135, 122] on span "Estimated Price" at bounding box center [125, 121] width 43 height 8
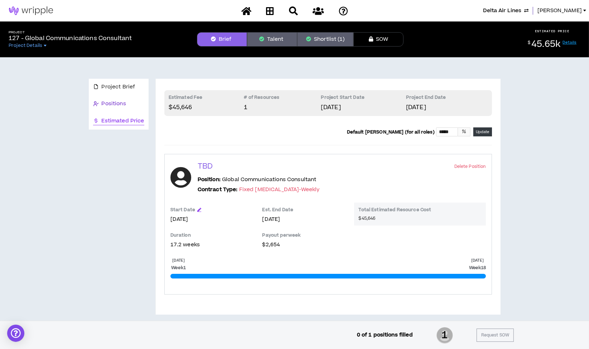
click at [129, 106] on div "Positions" at bounding box center [118, 104] width 51 height 8
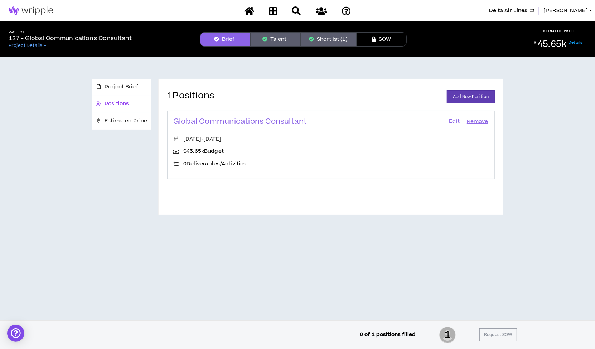
click at [455, 122] on link "Edit" at bounding box center [454, 122] width 12 height 10
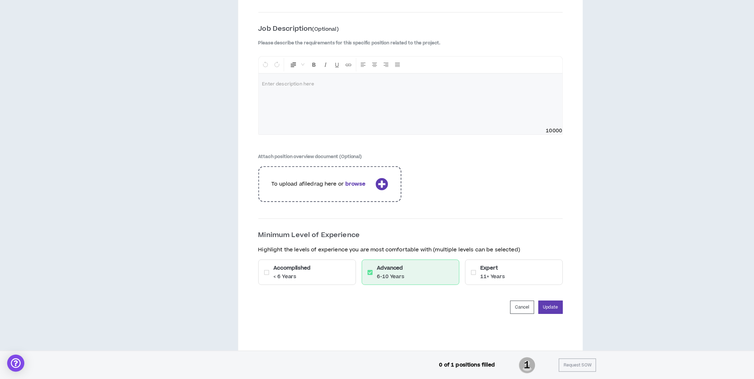
scroll to position [968, 0]
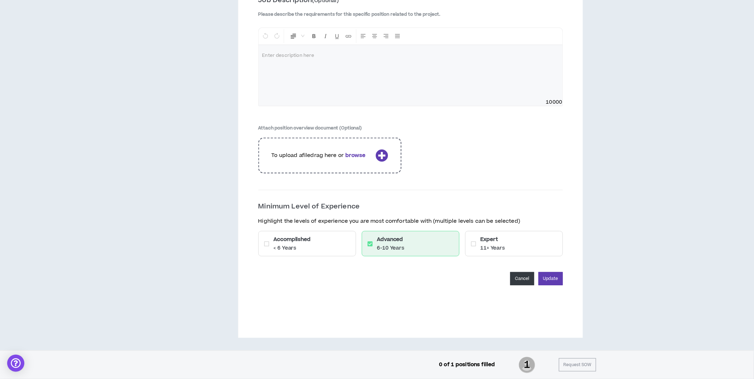
click at [523, 282] on button "Cancel" at bounding box center [522, 278] width 24 height 13
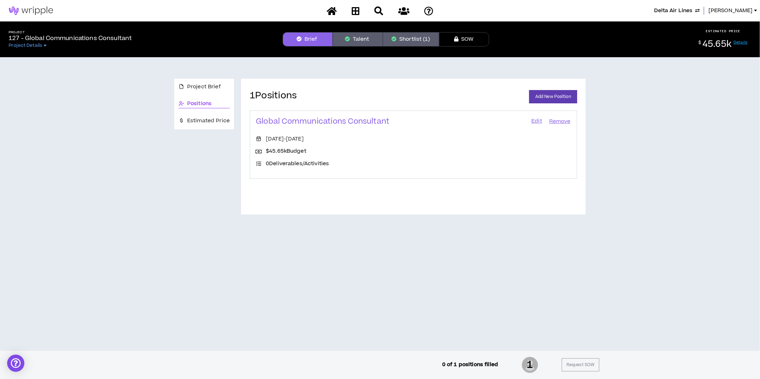
click at [594, 11] on span "Delta Air Lines" at bounding box center [673, 11] width 38 height 8
